Goal: Use online tool/utility

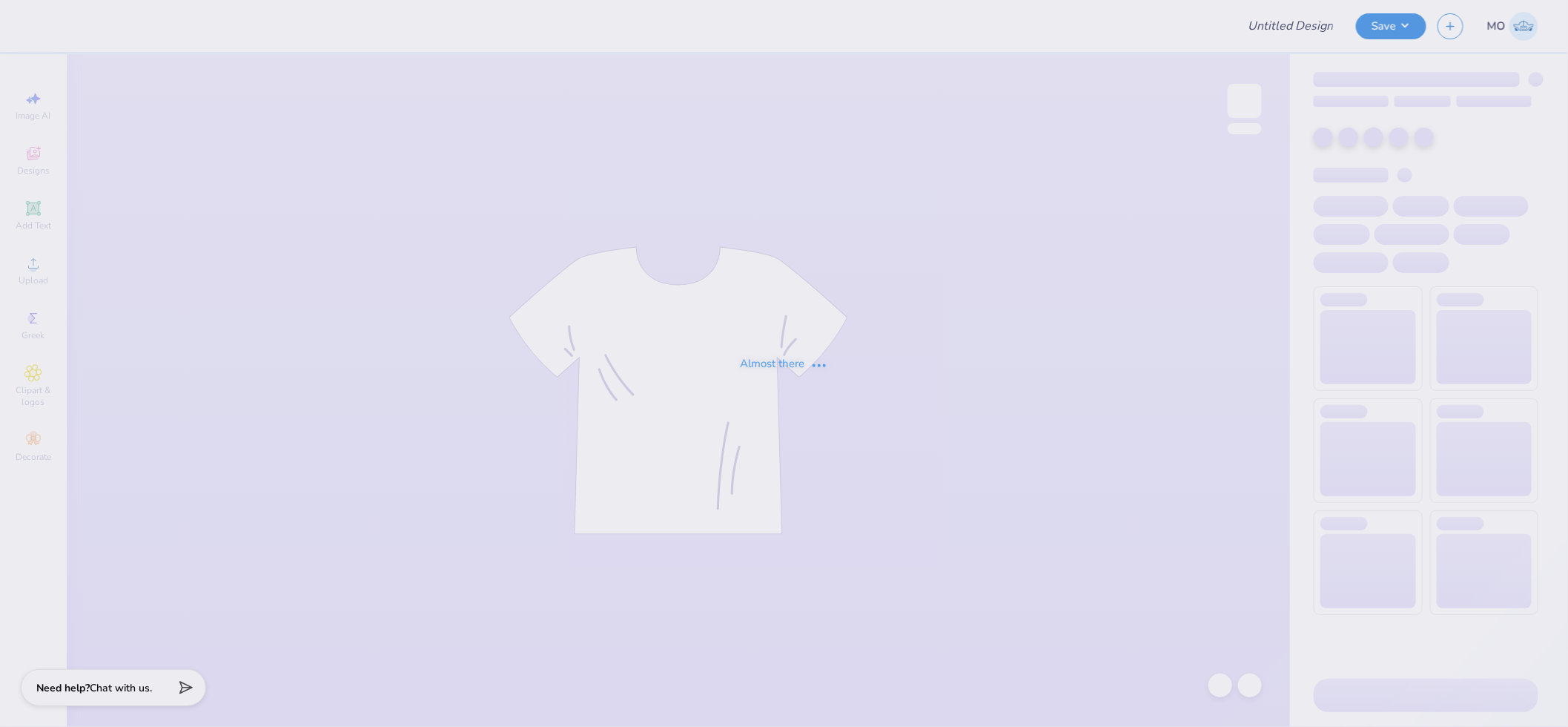
type input "ADPi Hoco"
